Goal: Information Seeking & Learning: Learn about a topic

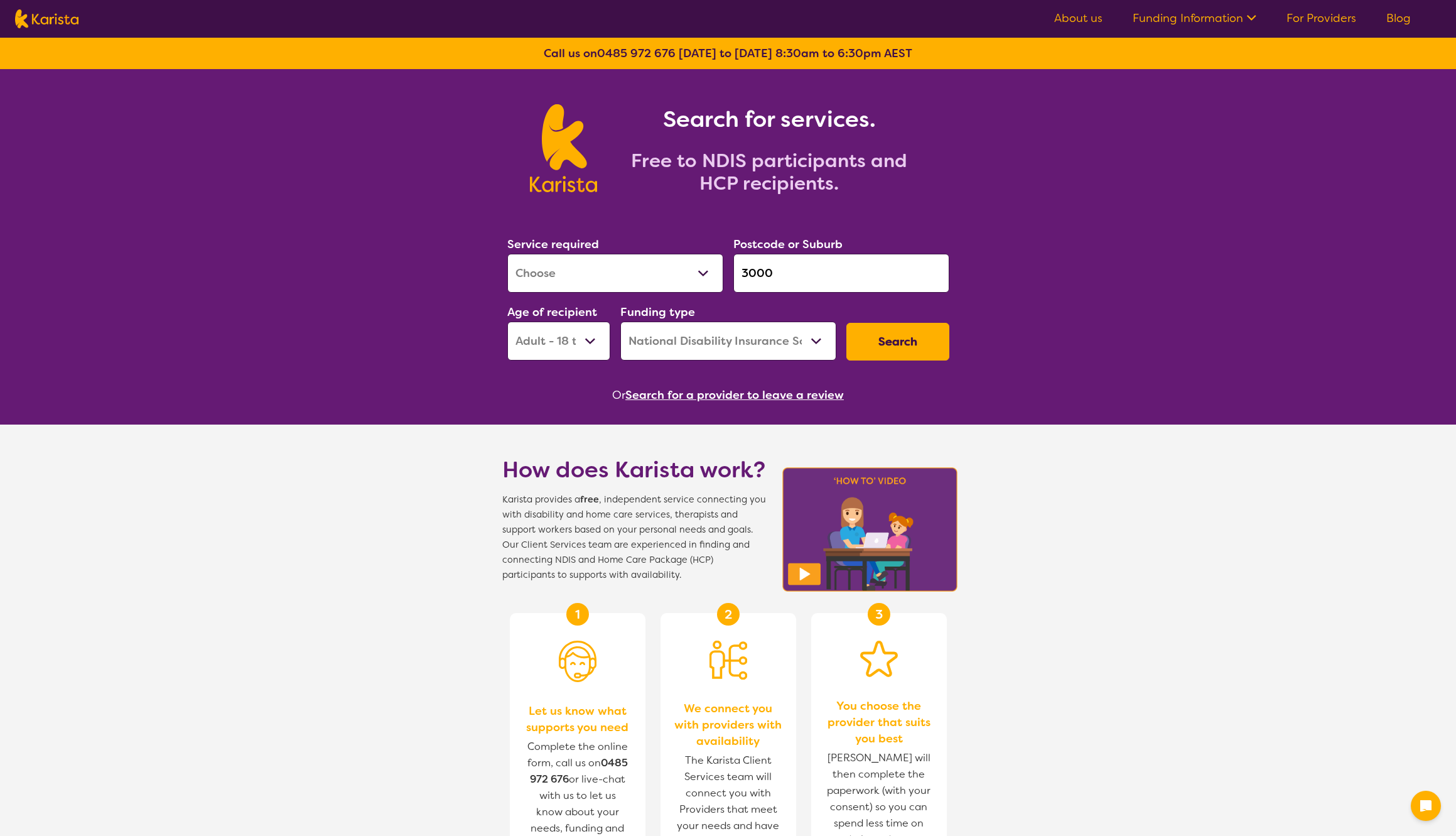
select select "[MEDICAL_DATA]"
select select "AD"
select select "NDIS"
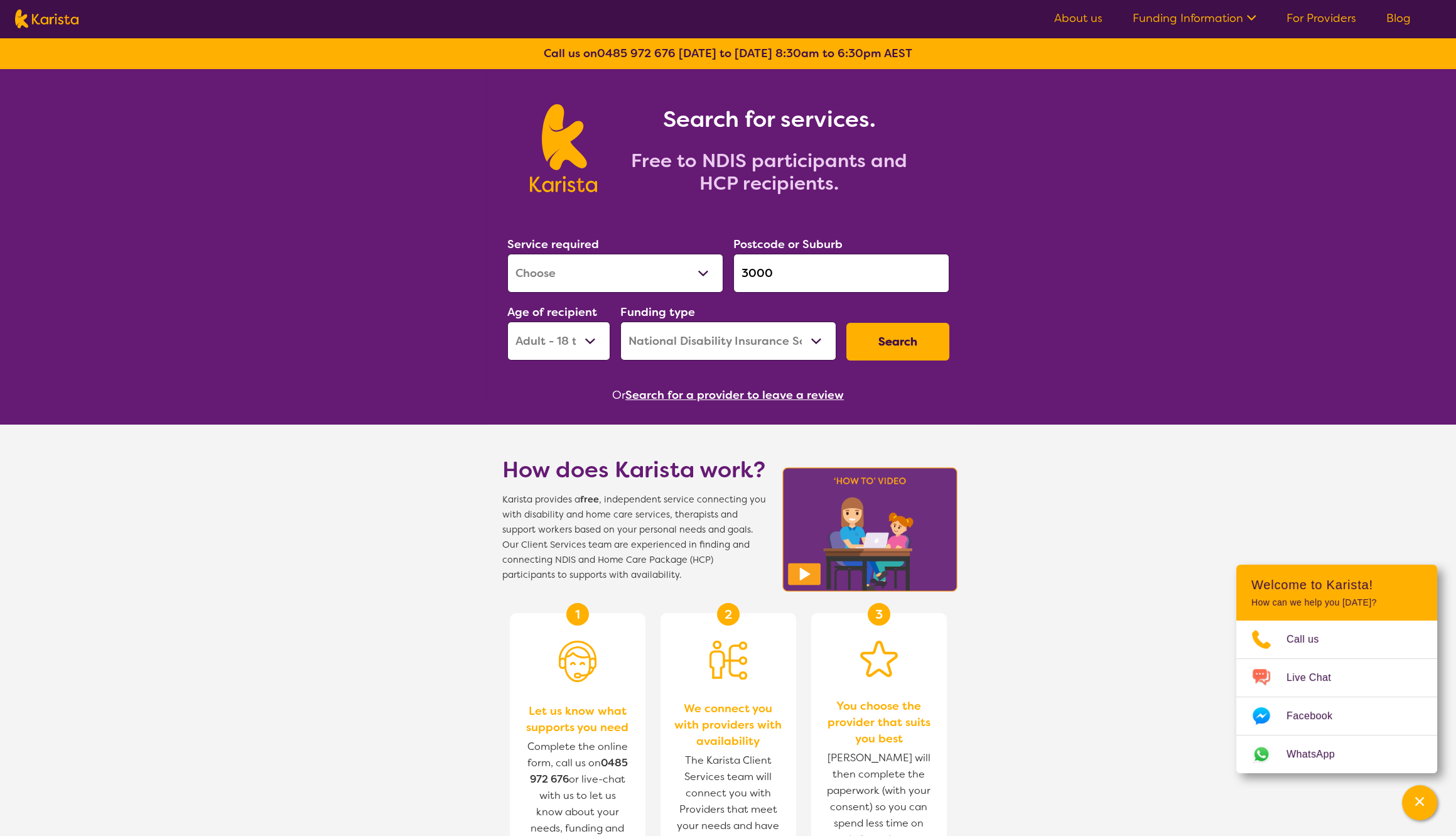
click at [1231, 16] on link "Funding Information" at bounding box center [1194, 18] width 123 height 15
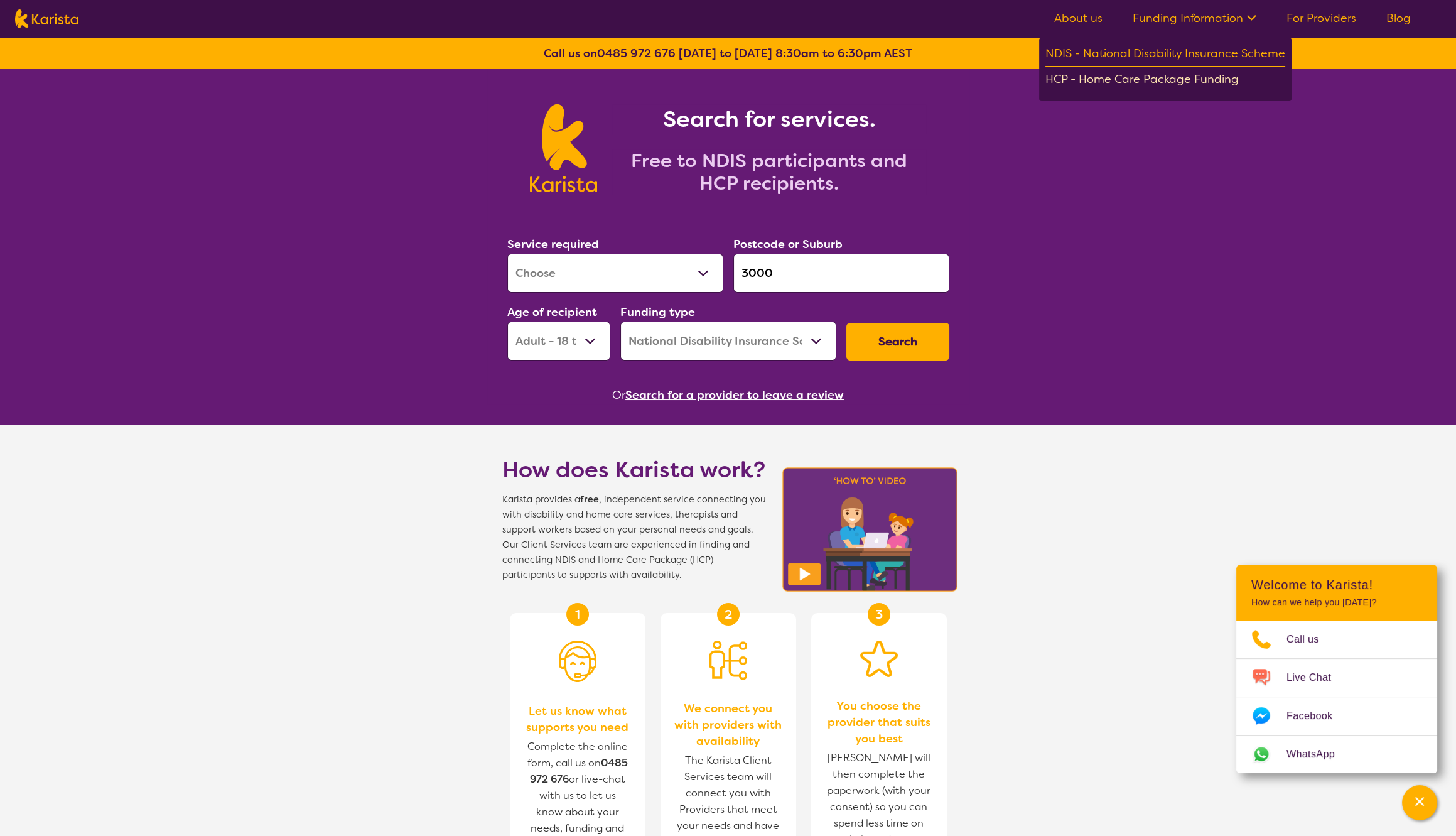
click at [1136, 78] on div "HCP - Home Care Package Funding" at bounding box center [1165, 80] width 240 height 22
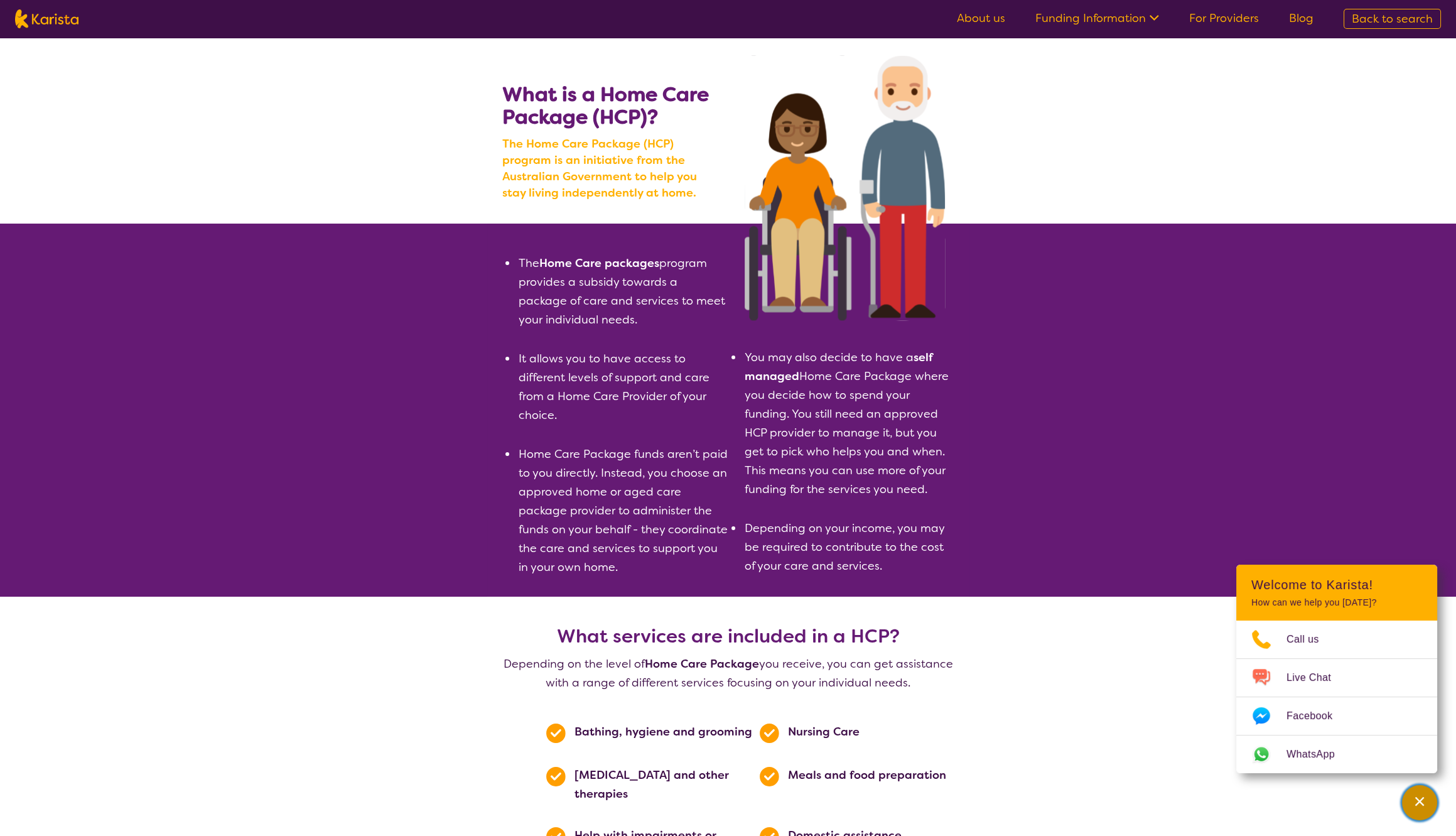
click at [1411, 801] on div "Channel Menu" at bounding box center [1419, 802] width 25 height 27
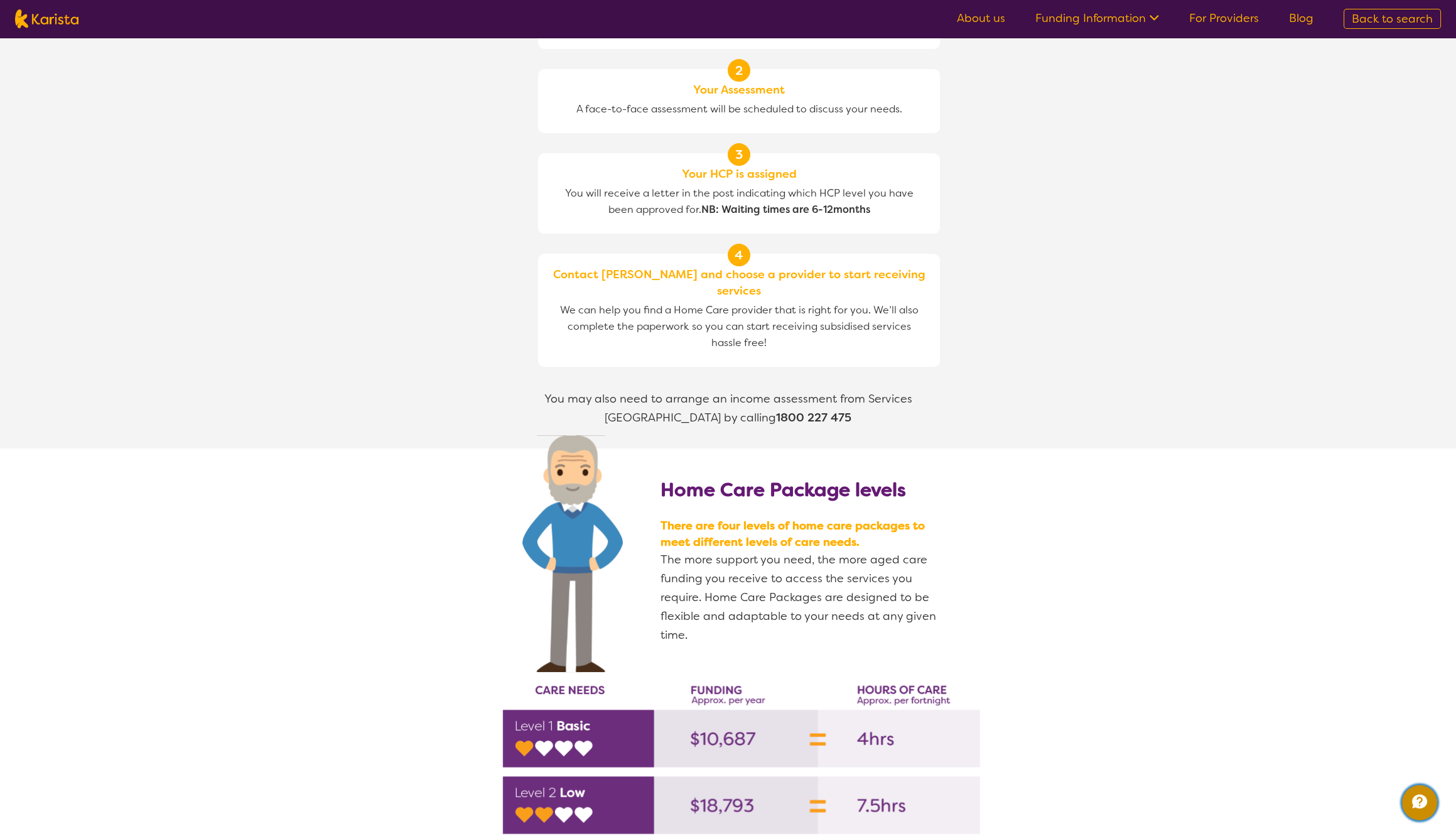
scroll to position [882, 0]
